Goal: Task Accomplishment & Management: Complete application form

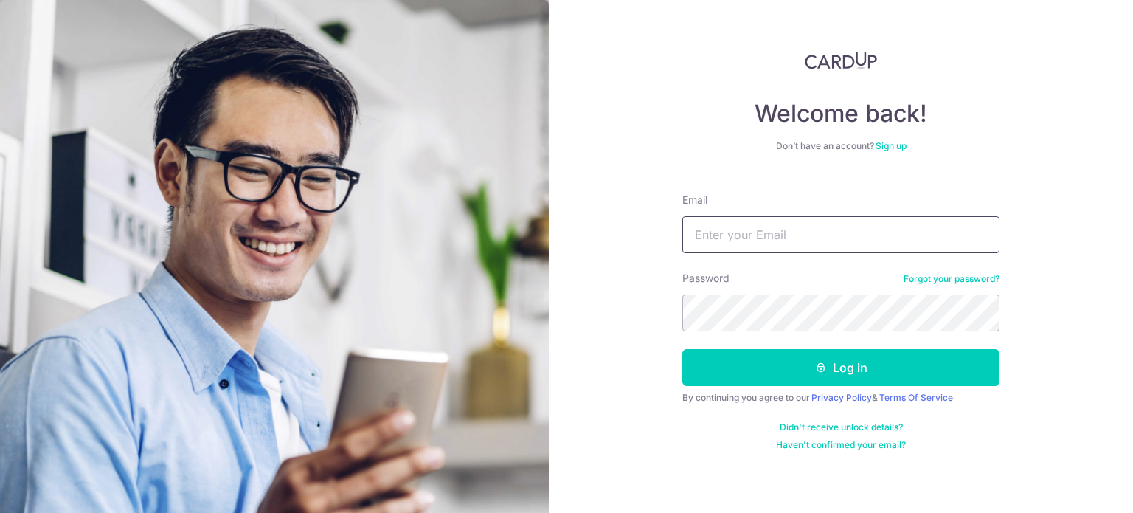
click at [806, 229] on input "Email" at bounding box center [840, 234] width 317 height 37
type input "[EMAIL_ADDRESS][DOMAIN_NAME]"
click at [682, 349] on button "Log in" at bounding box center [840, 367] width 317 height 37
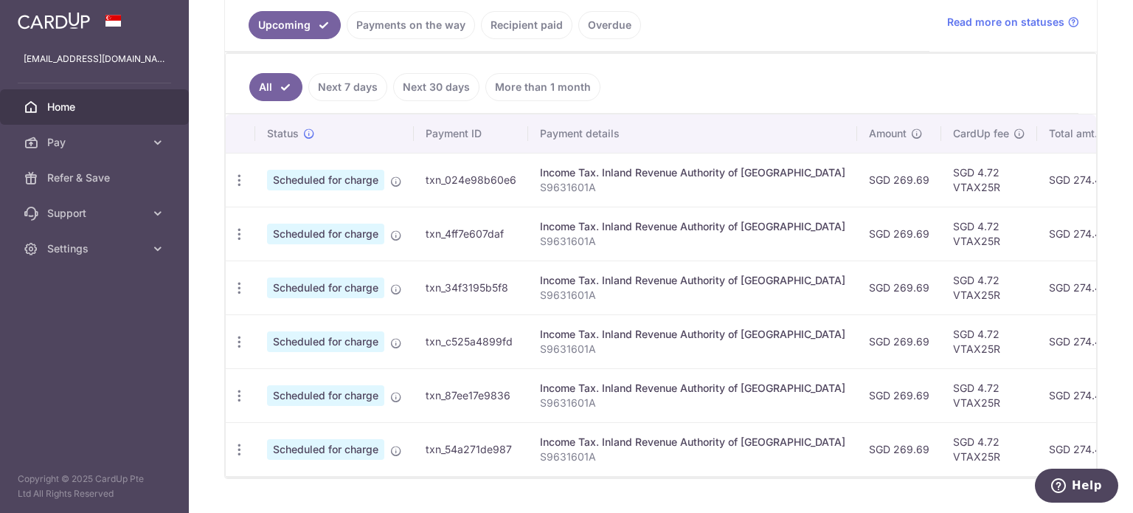
scroll to position [161, 0]
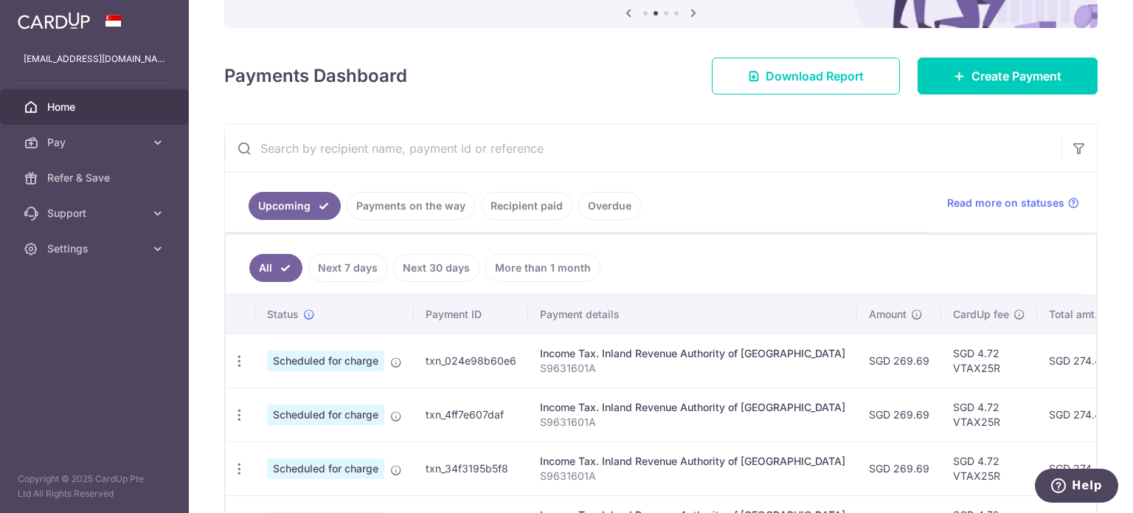
click at [517, 204] on link "Recipient paid" at bounding box center [526, 206] width 91 height 28
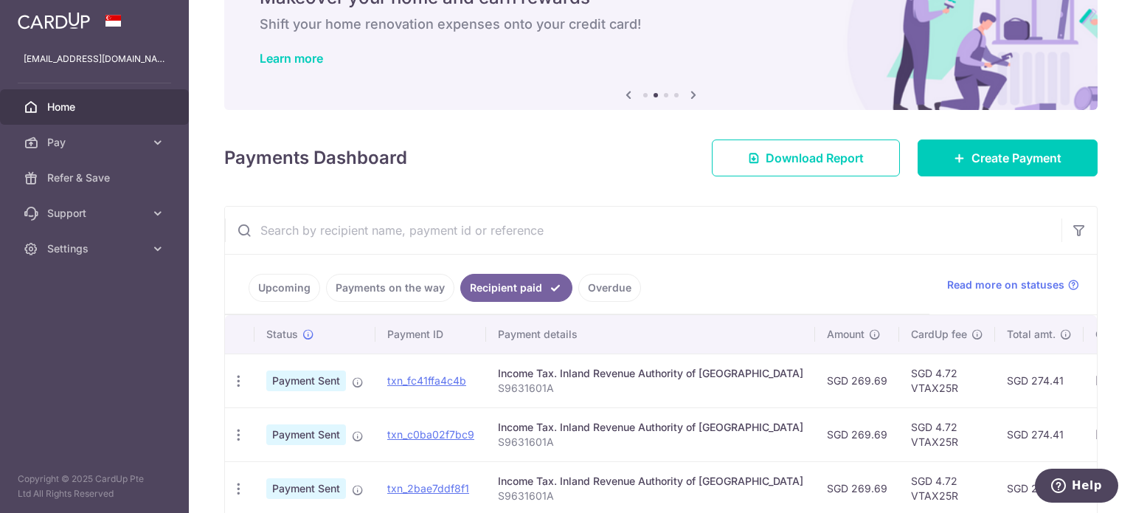
drag, startPoint x: 630, startPoint y: 297, endPoint x: 620, endPoint y: 291, distance: 11.3
click at [620, 291] on link "Overdue" at bounding box center [609, 288] width 63 height 28
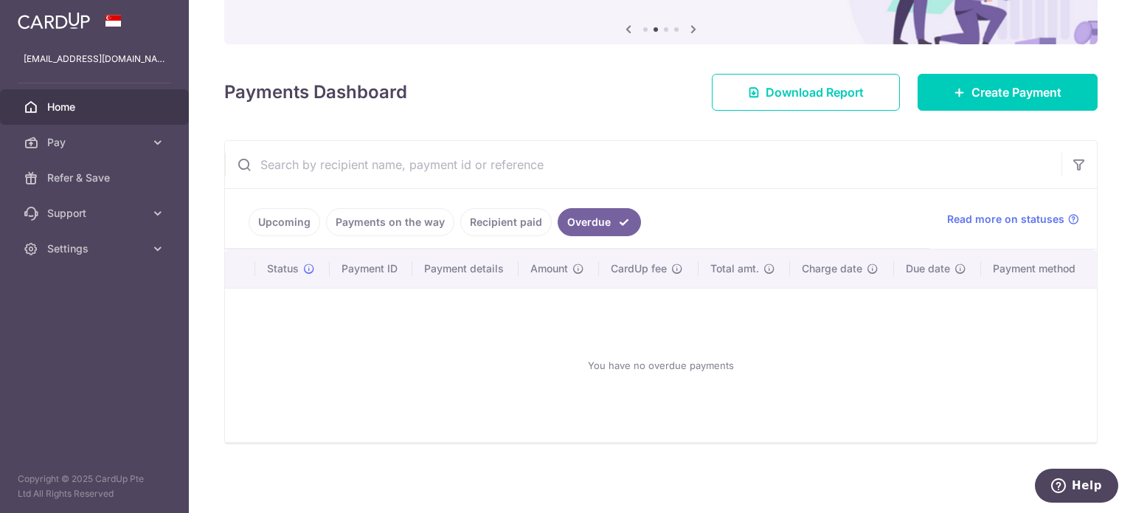
click at [409, 221] on link "Payments on the way" at bounding box center [390, 222] width 128 height 28
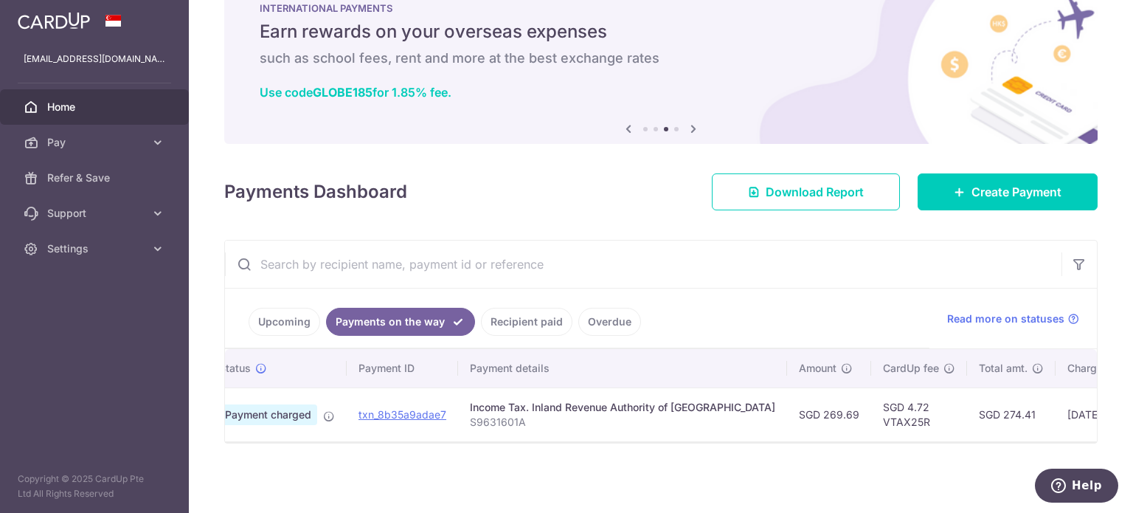
scroll to position [0, 0]
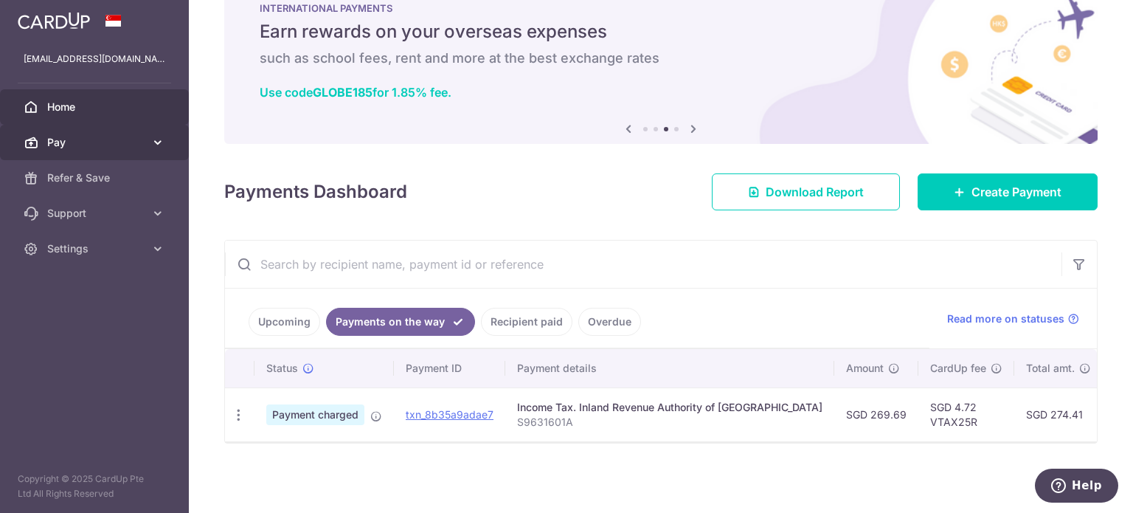
click at [83, 142] on span "Pay" at bounding box center [95, 142] width 97 height 15
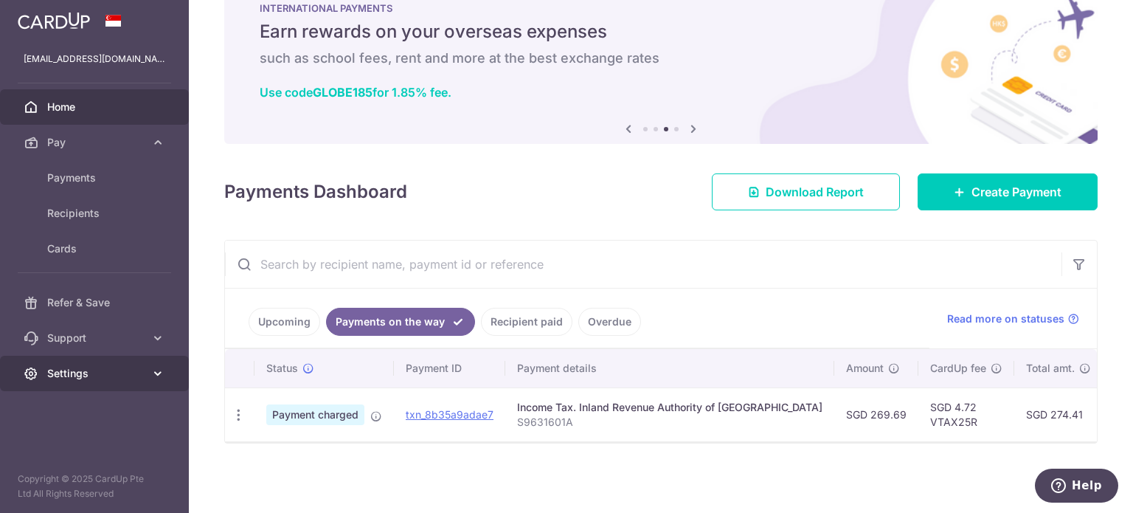
click at [113, 367] on span "Settings" at bounding box center [95, 373] width 97 height 15
click at [117, 107] on span "Home" at bounding box center [95, 107] width 97 height 15
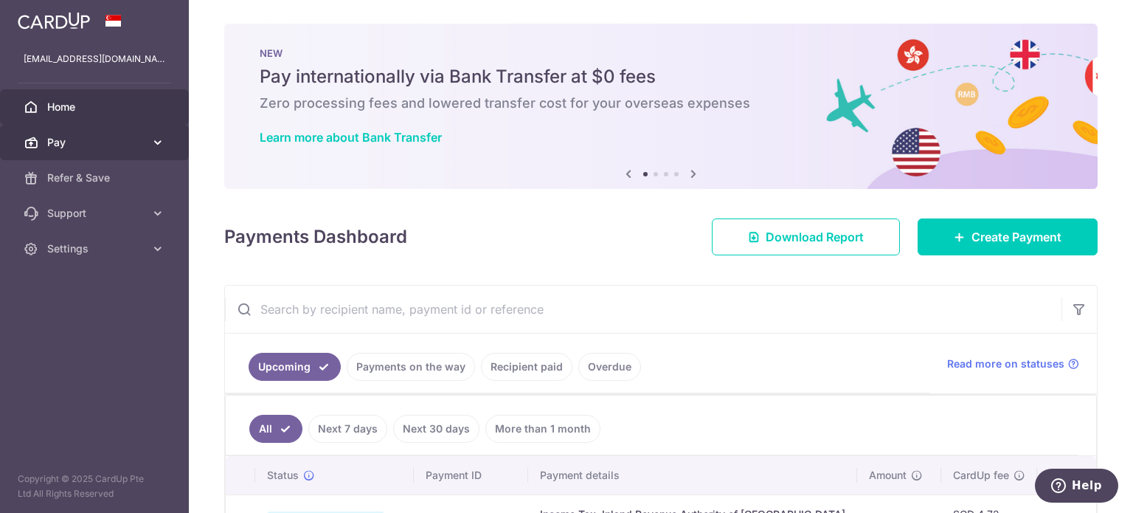
drag, startPoint x: 120, startPoint y: 150, endPoint x: 120, endPoint y: 139, distance: 11.1
click at [120, 139] on span "Pay" at bounding box center [95, 142] width 97 height 15
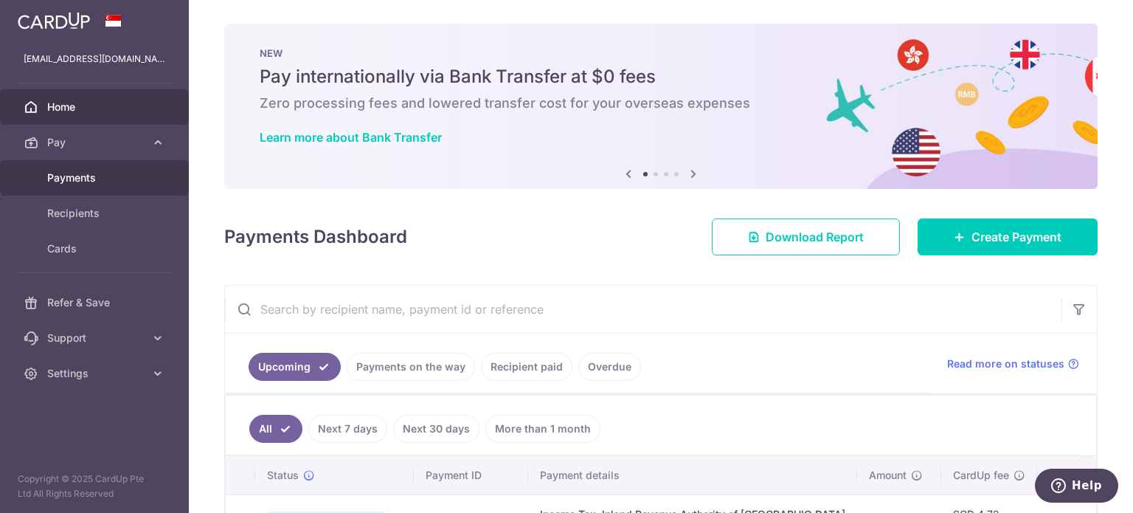
click at [118, 178] on span "Payments" at bounding box center [95, 177] width 97 height 15
